Goal: Task Accomplishment & Management: Complete application form

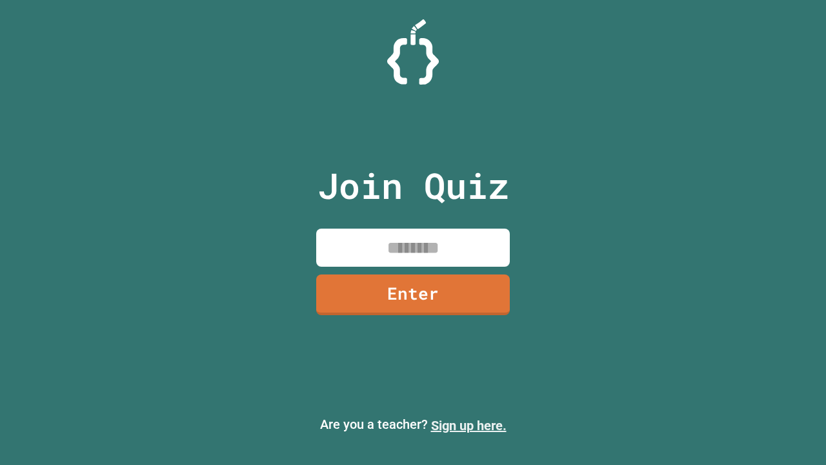
click at [469, 425] on link "Sign up here." at bounding box center [469, 425] width 76 height 15
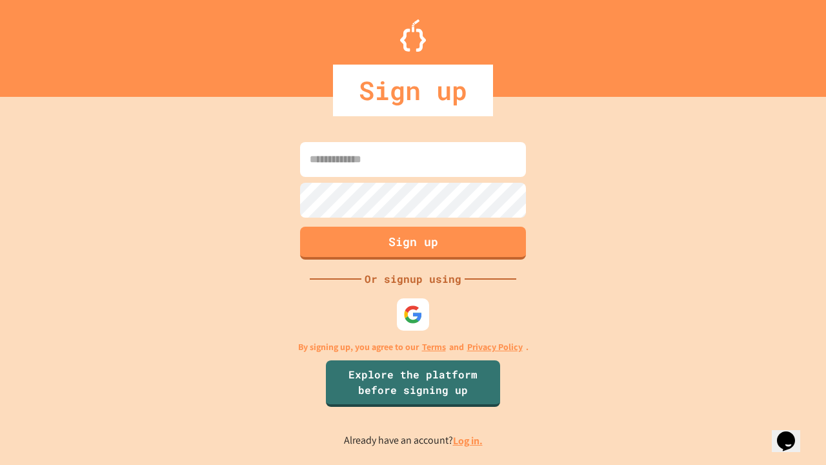
click at [469, 440] on link "Log in." at bounding box center [468, 441] width 30 height 14
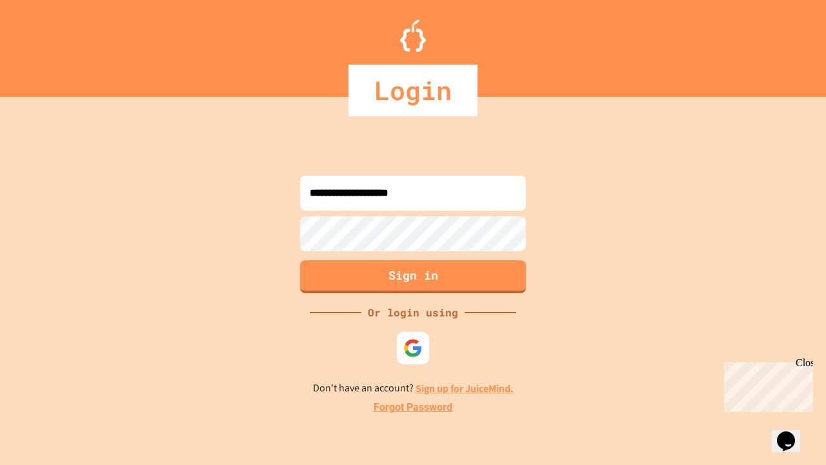
type input "**********"
